Goal: Task Accomplishment & Management: Complete application form

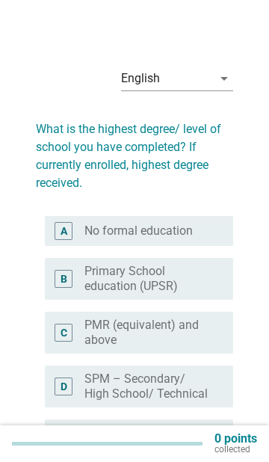
click at [219, 79] on icon "arrow_drop_down" at bounding box center [224, 78] width 18 height 18
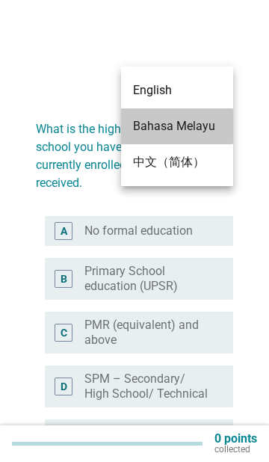
click at [202, 121] on div "Bahasa Melayu" at bounding box center [177, 126] width 88 height 18
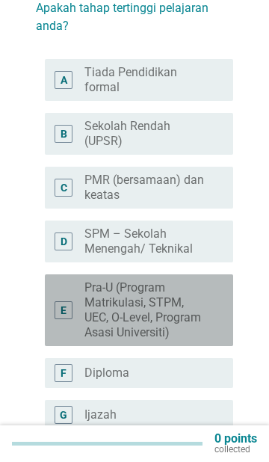
scroll to position [140, 0]
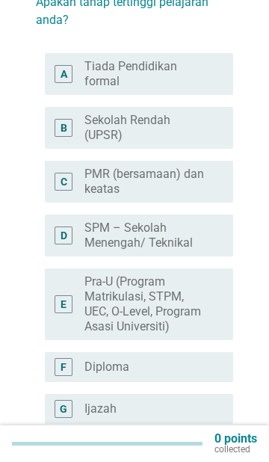
click at [159, 301] on label "Pra-U (Program Matrikulasi, STPM, UEC, O-Level, Program Asasi Universiti)" at bounding box center [146, 304] width 125 height 60
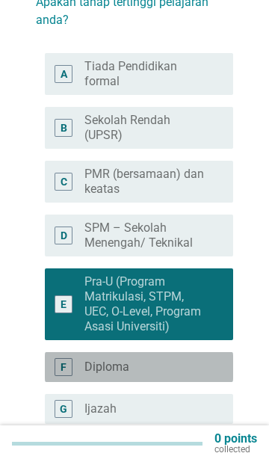
click at [124, 359] on label "Diploma" at bounding box center [106, 366] width 45 height 15
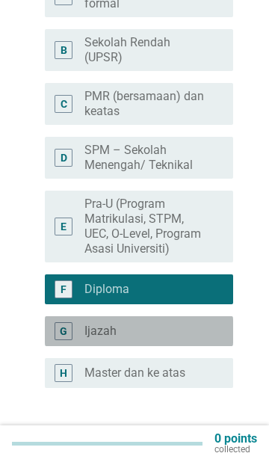
scroll to position [293, 0]
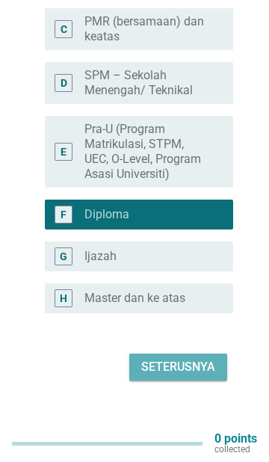
click at [179, 358] on div "Seterusnya" at bounding box center [178, 367] width 74 height 18
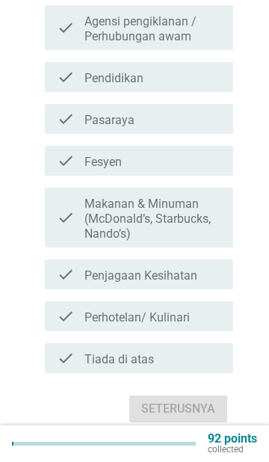
scroll to position [586, 0]
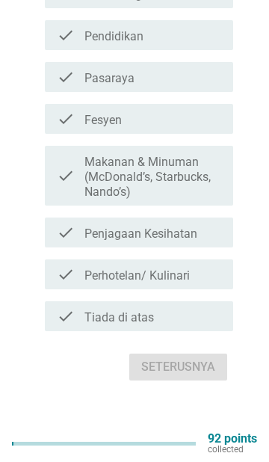
click at [184, 308] on div "check_box_outline_blank Tiada di atas" at bounding box center [152, 316] width 137 height 18
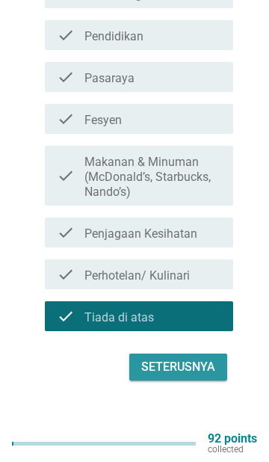
click at [196, 363] on button "Seterusnya" at bounding box center [178, 366] width 98 height 27
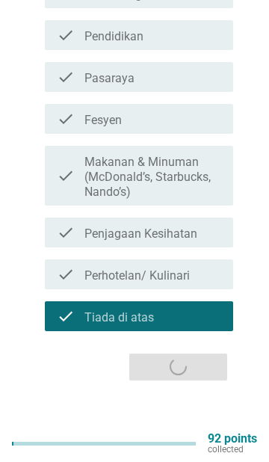
scroll to position [0, 0]
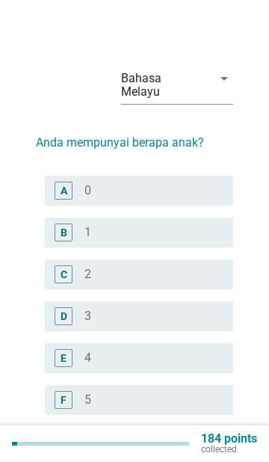
click at [167, 267] on div "radio_button_unchecked 2" at bounding box center [146, 274] width 125 height 15
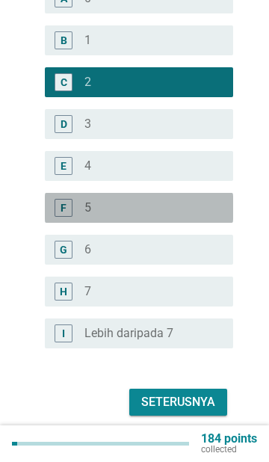
scroll to position [227, 0]
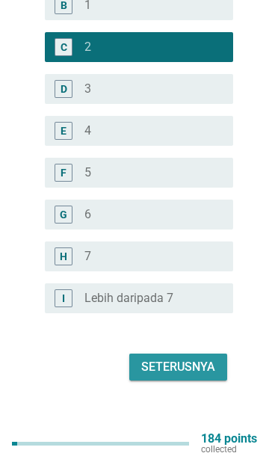
click at [189, 358] on div "Seterusnya" at bounding box center [178, 367] width 74 height 18
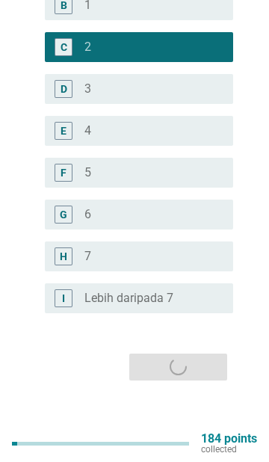
scroll to position [0, 0]
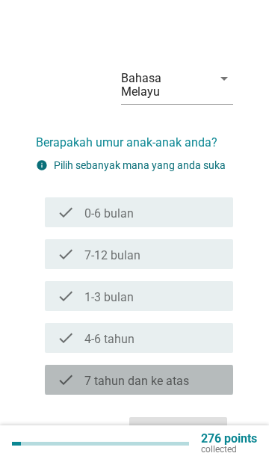
click at [177, 373] on label "7 tahun dan ke atas" at bounding box center [136, 380] width 105 height 15
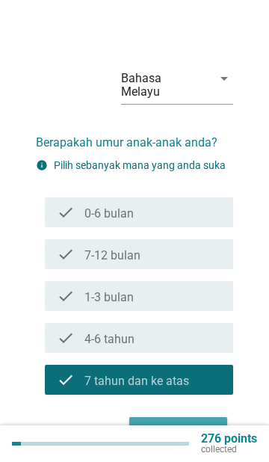
scroll to position [7, 0]
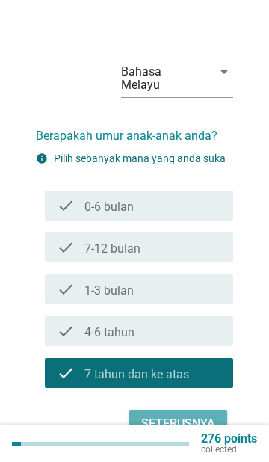
click at [188, 415] on div "Seterusnya" at bounding box center [178, 424] width 74 height 18
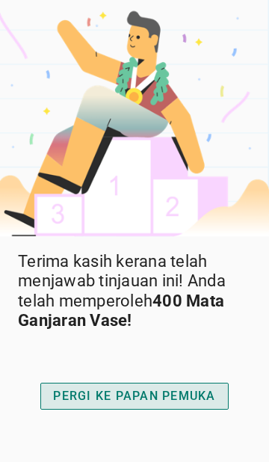
click at [172, 400] on div "PERGI KE PAPAN PEMUKA" at bounding box center [134, 396] width 162 height 18
